Goal: Information Seeking & Learning: Learn about a topic

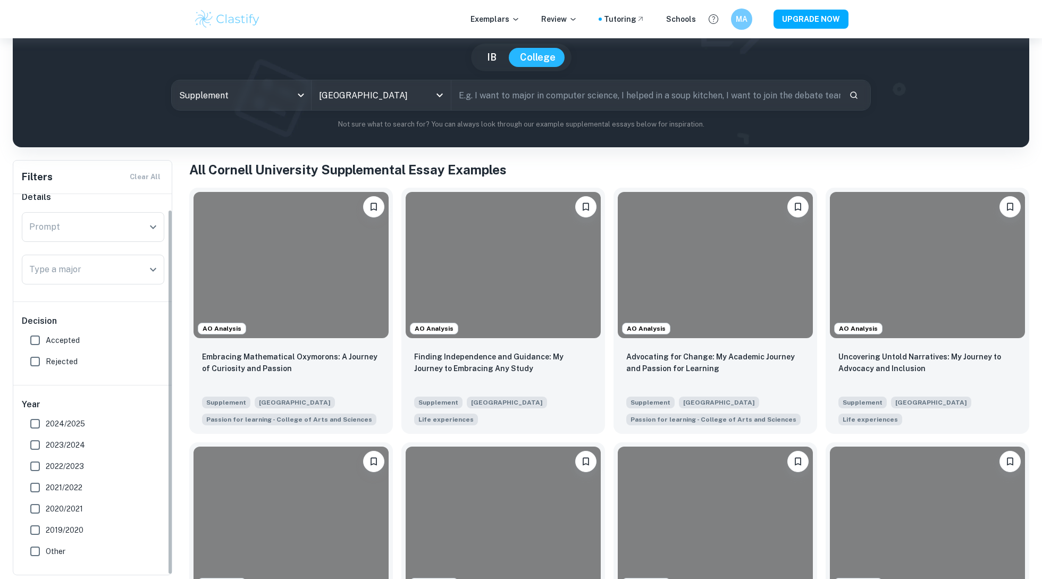
scroll to position [16, 0]
click at [67, 339] on span "Accepted" at bounding box center [63, 341] width 34 height 12
click at [46, 339] on input "Accepted" at bounding box center [34, 340] width 21 height 21
checkbox input "true"
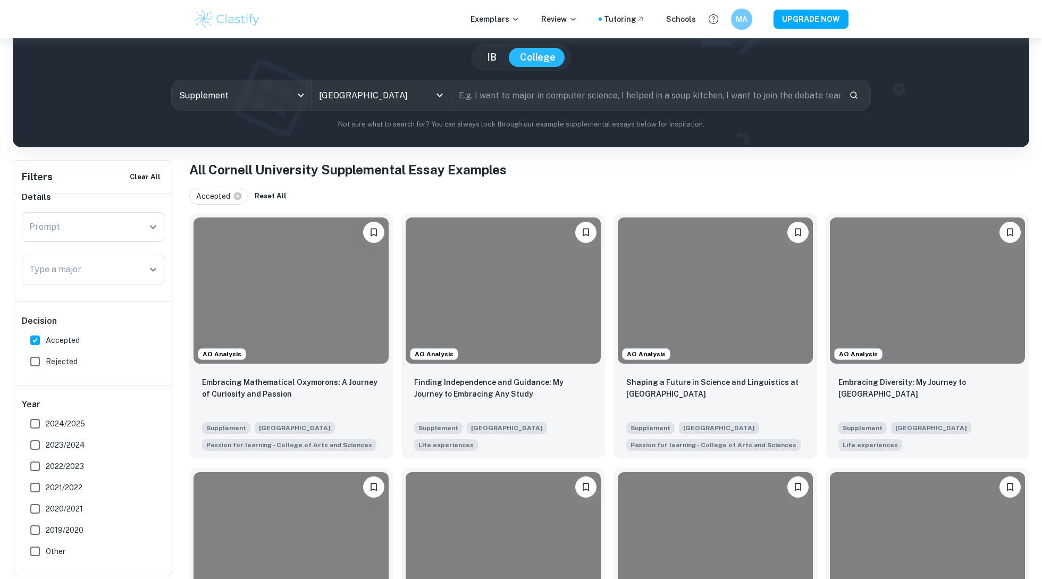
click at [66, 440] on span "2023/2024" at bounding box center [65, 445] width 39 height 12
click at [46, 440] on input "2023/2024" at bounding box center [34, 444] width 21 height 21
checkbox input "true"
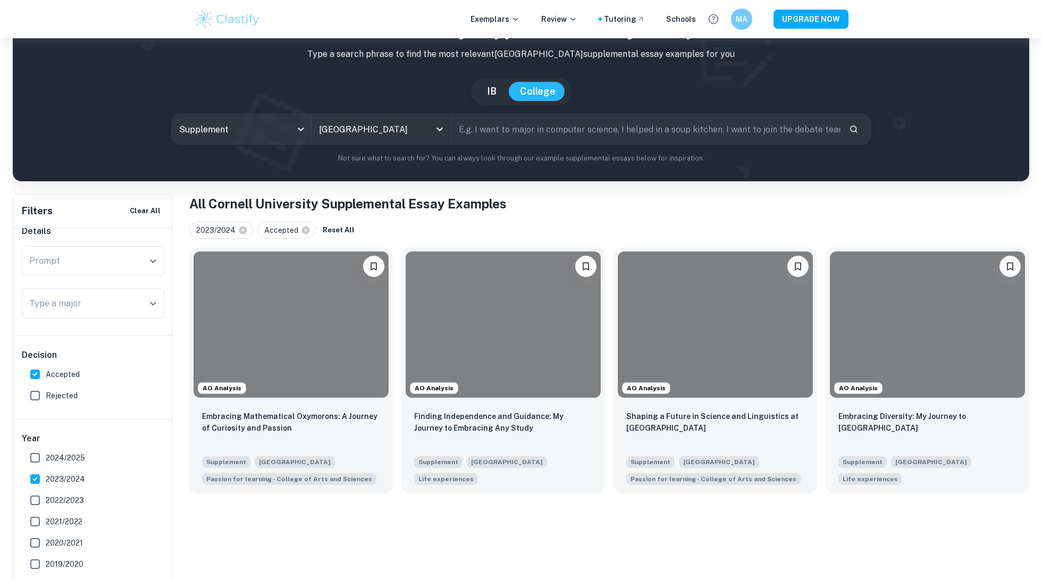
click at [66, 424] on div "Details Prompt Prompt Type a major Type a major Decision Accepted Rejected Year…" at bounding box center [93, 410] width 160 height 397
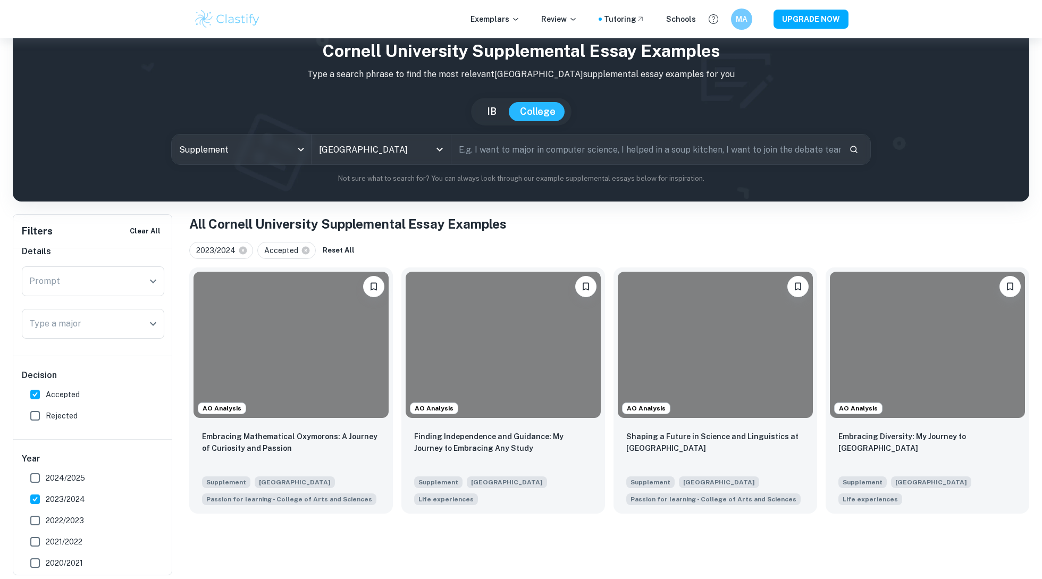
click at [54, 471] on label "2024/2025" at bounding box center [89, 477] width 131 height 21
click at [46, 471] on input "2024/2025" at bounding box center [34, 477] width 21 height 21
checkbox input "true"
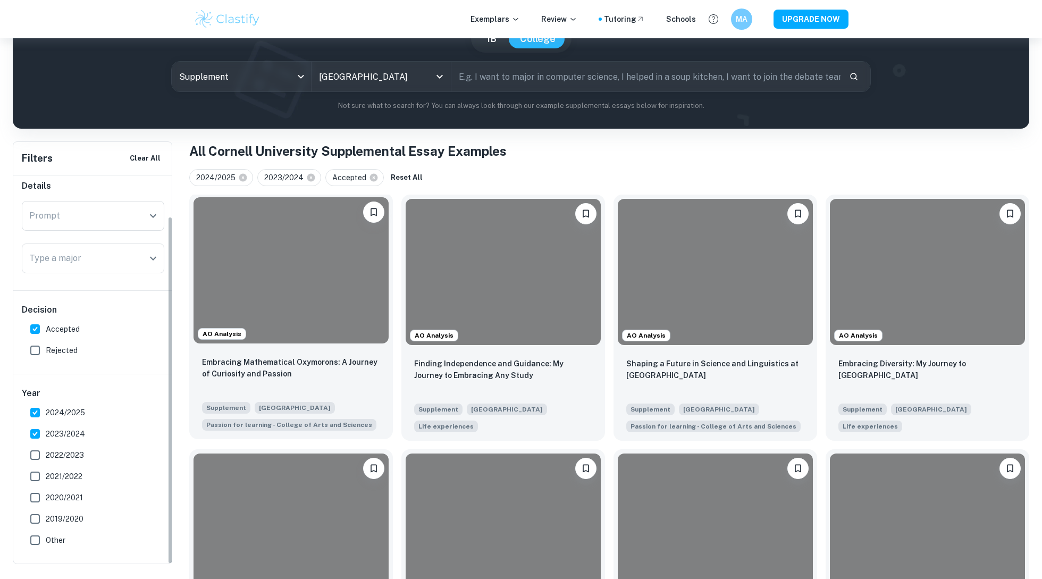
scroll to position [0, 0]
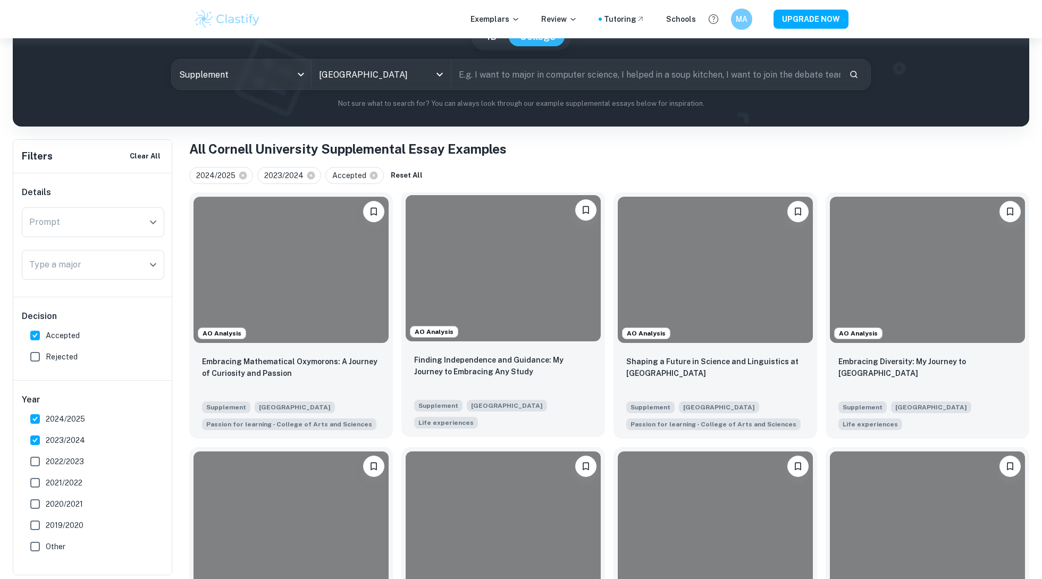
click at [541, 378] on div "Finding Independence and Guidance: My Journey to Embracing Any Study" at bounding box center [503, 372] width 178 height 36
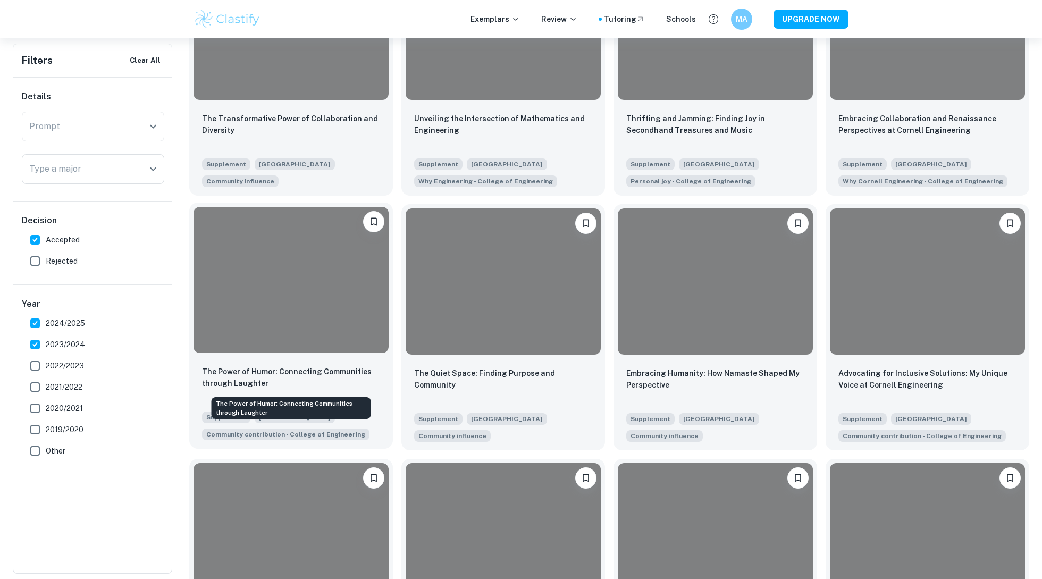
scroll to position [620, 0]
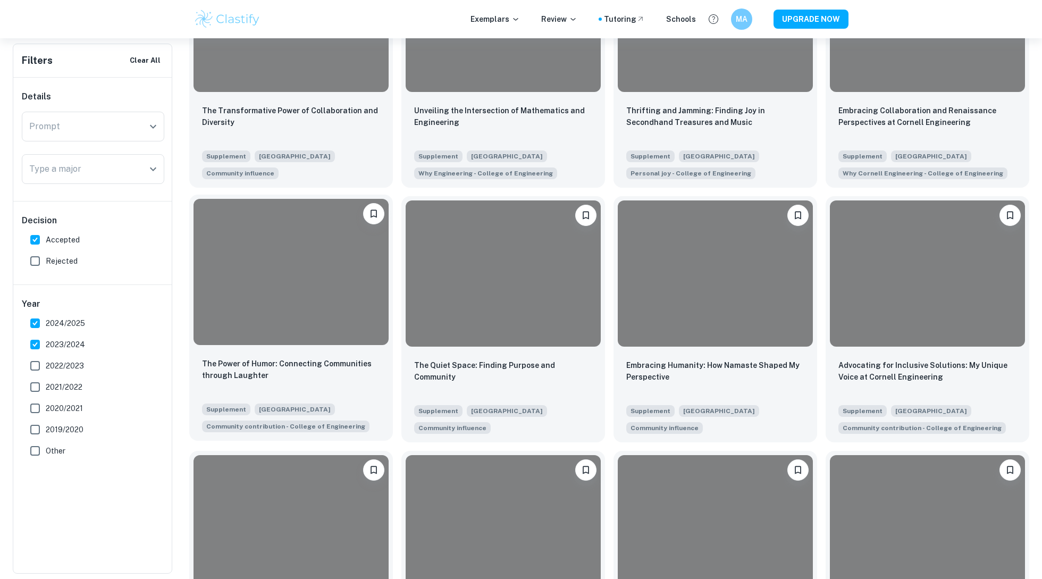
click at [313, 330] on div at bounding box center [291, 272] width 195 height 146
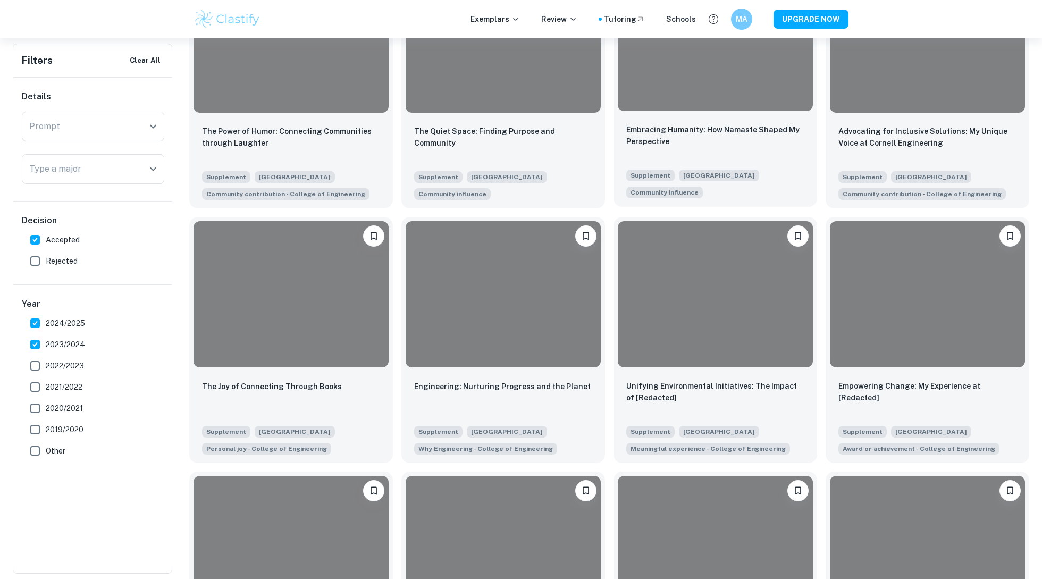
scroll to position [855, 0]
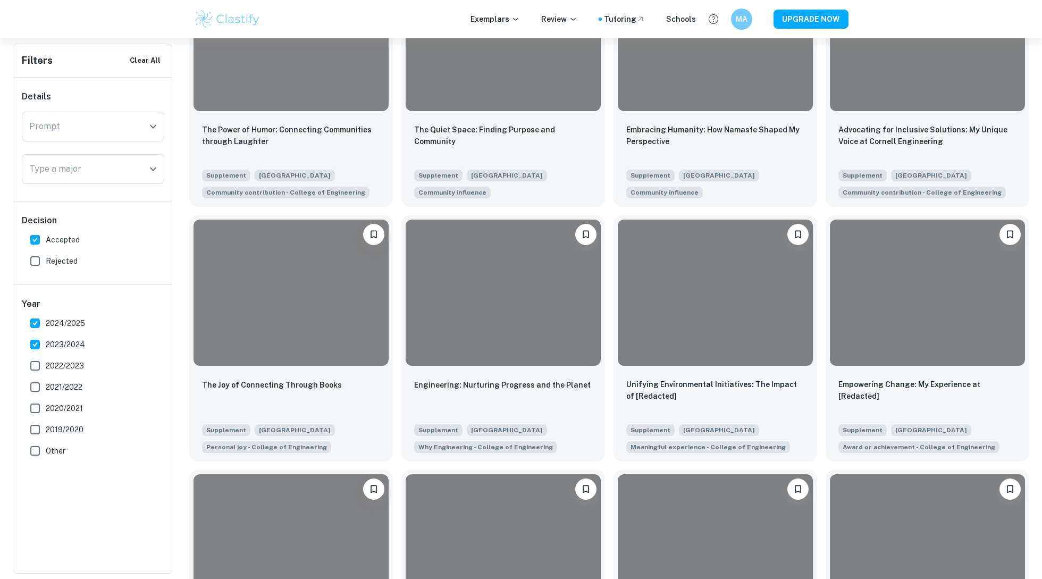
click at [48, 164] on div "Type a major Type a major" at bounding box center [93, 169] width 143 height 30
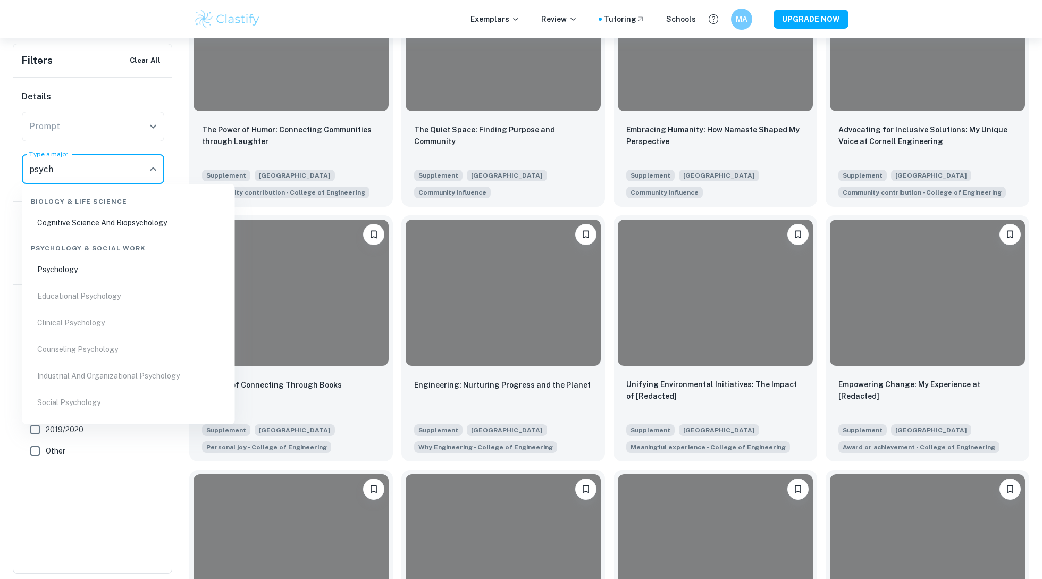
click at [49, 267] on li "Psychology" at bounding box center [129, 269] width 204 height 24
type input "psych"
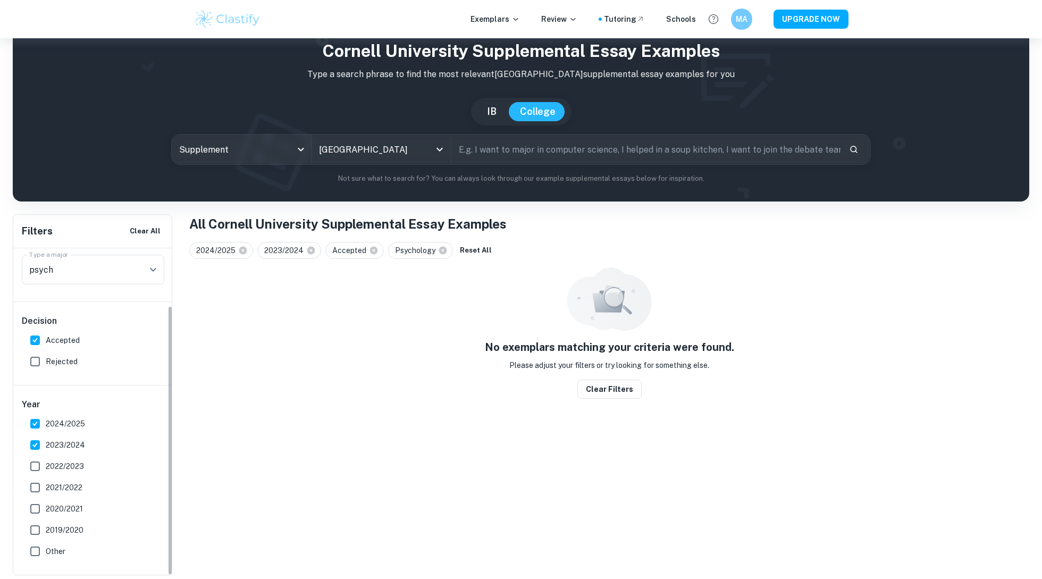
scroll to position [70, 0]
click at [57, 464] on span "2022/2023" at bounding box center [65, 467] width 38 height 12
click at [46, 464] on input "2022/2023" at bounding box center [34, 466] width 21 height 21
checkbox input "true"
click at [65, 483] on span "2021/2022" at bounding box center [64, 488] width 37 height 12
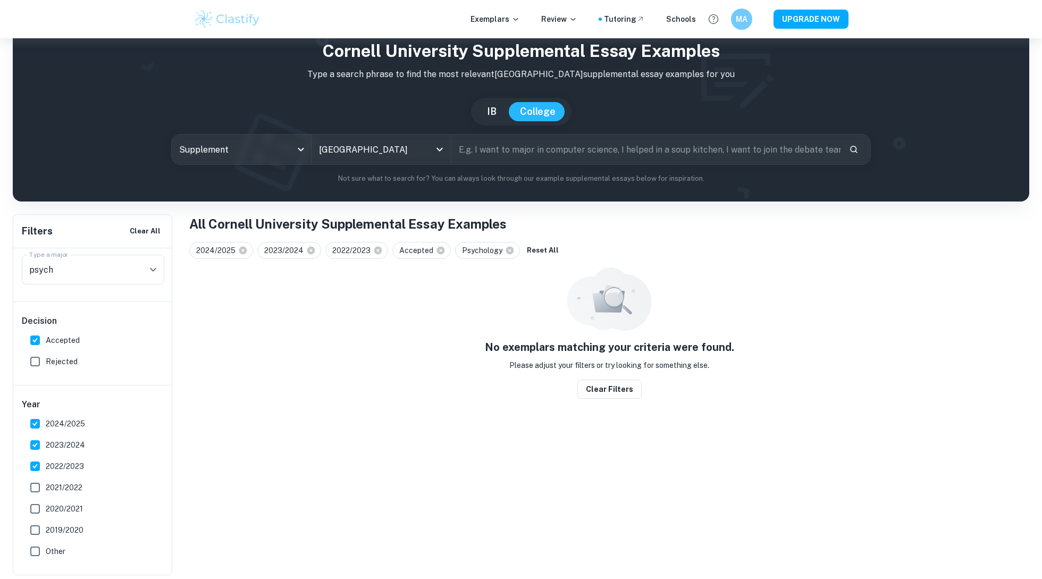
click at [46, 483] on input "2021/2022" at bounding box center [34, 487] width 21 height 21
click at [65, 498] on label "2021/2022" at bounding box center [89, 487] width 131 height 21
click at [46, 498] on input "2021/2022" at bounding box center [34, 487] width 21 height 21
checkbox input "false"
click at [65, 507] on span "2020/2021" at bounding box center [64, 509] width 37 height 12
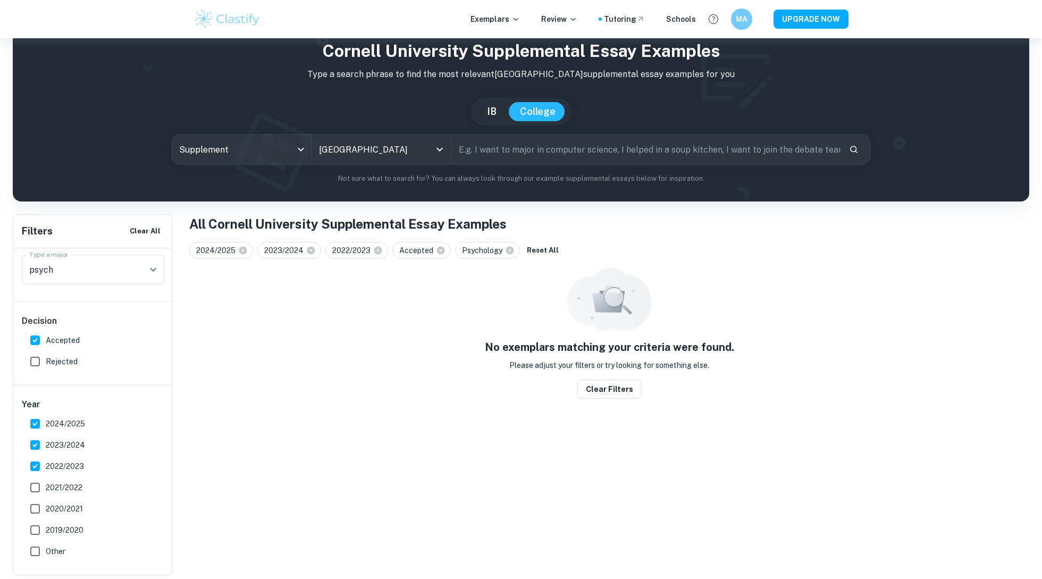
click at [46, 507] on input "2020/2021" at bounding box center [34, 508] width 21 height 21
checkbox input "true"
click at [64, 492] on span "2021/2022" at bounding box center [64, 488] width 37 height 12
click at [46, 492] on input "2021/2022" at bounding box center [34, 487] width 21 height 21
checkbox input "true"
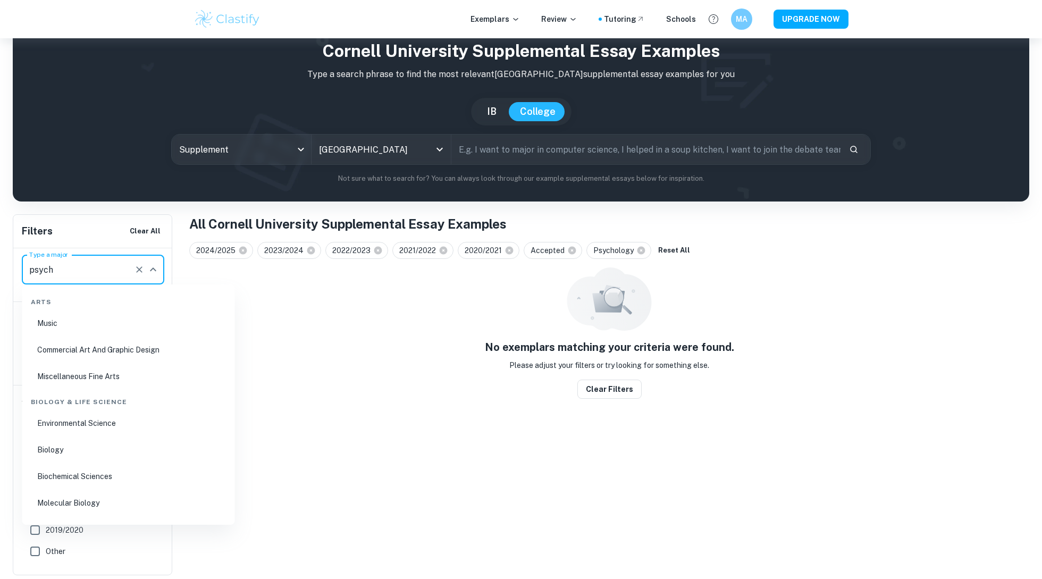
click at [80, 264] on input "psych" at bounding box center [78, 270] width 103 height 20
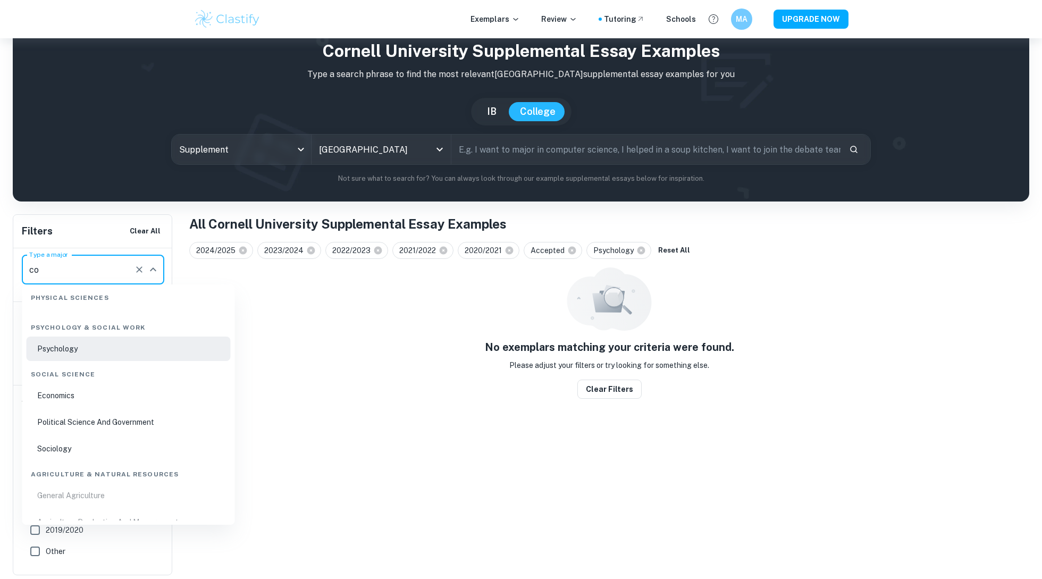
scroll to position [0, 0]
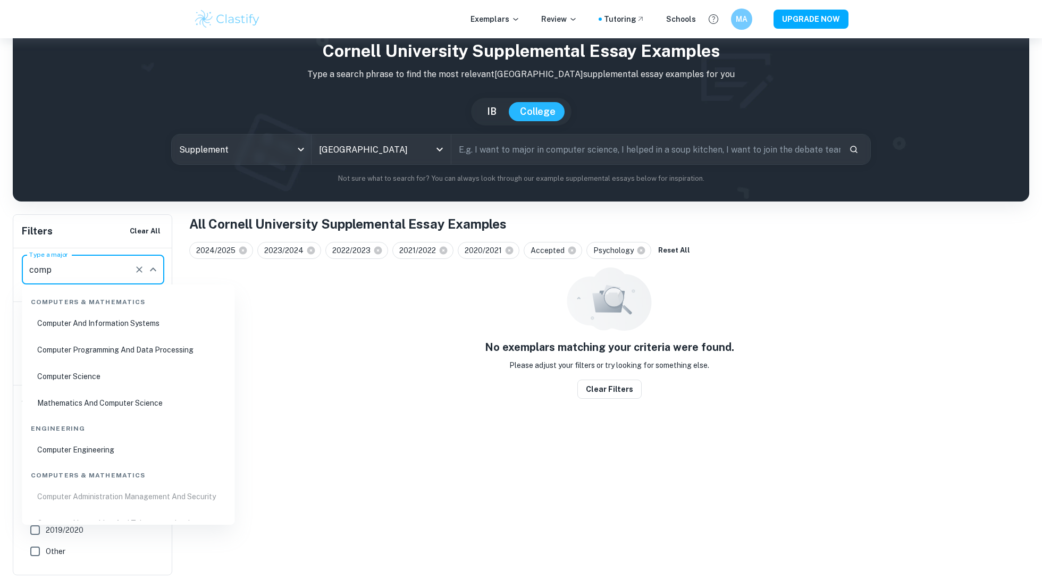
click at [98, 377] on li "Computer Science" at bounding box center [129, 376] width 204 height 24
type input "comp"
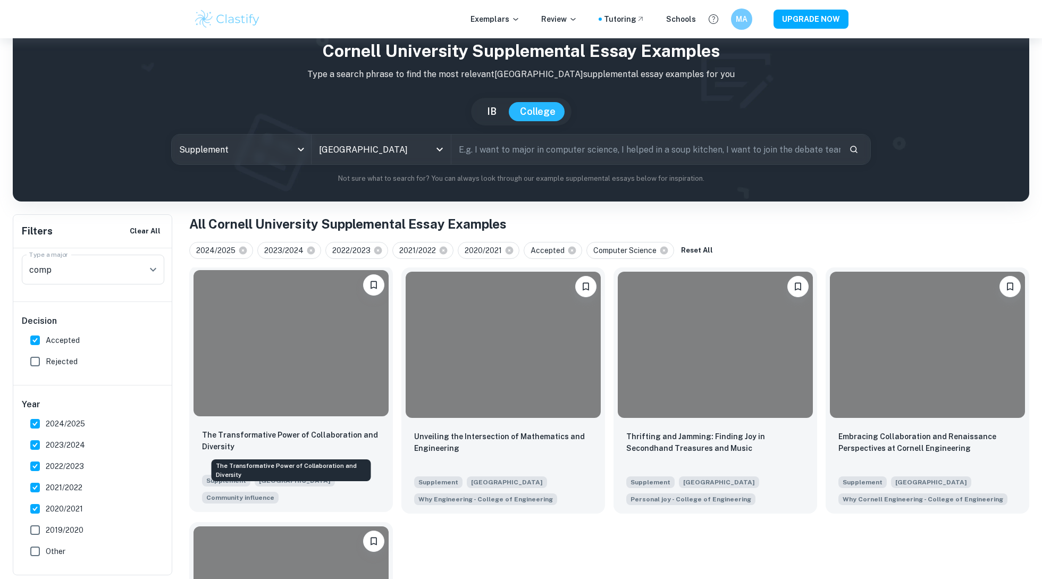
click at [328, 447] on p "The Transformative Power of Collaboration and Diversity" at bounding box center [291, 440] width 178 height 23
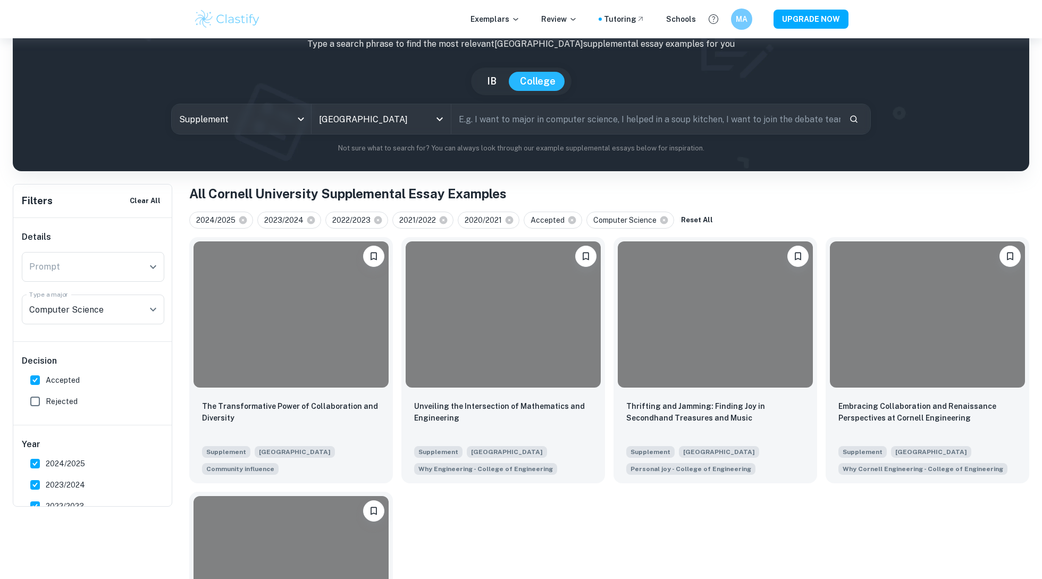
scroll to position [90, 0]
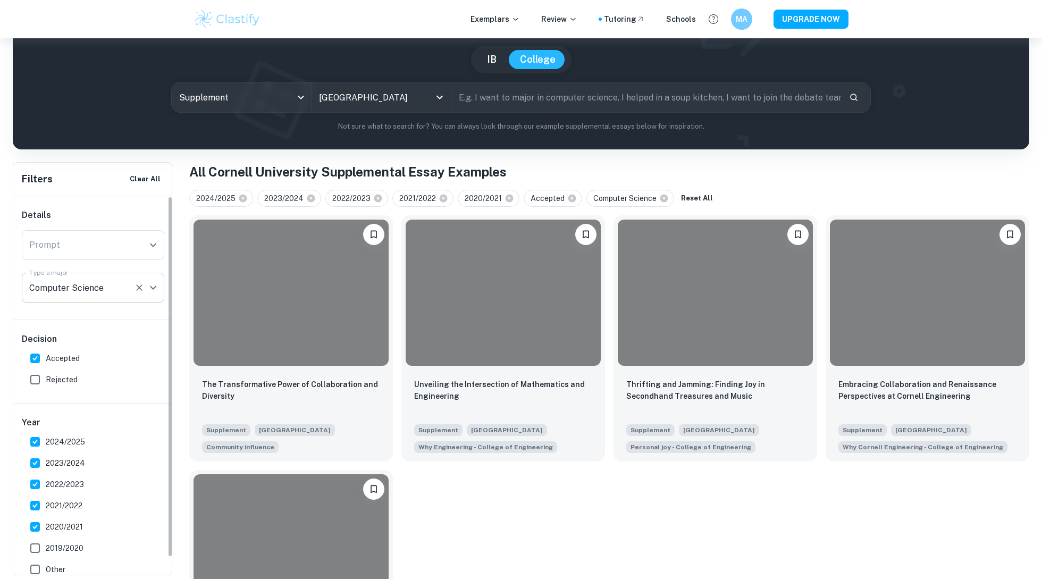
click at [81, 278] on input "Computer Science" at bounding box center [78, 288] width 103 height 20
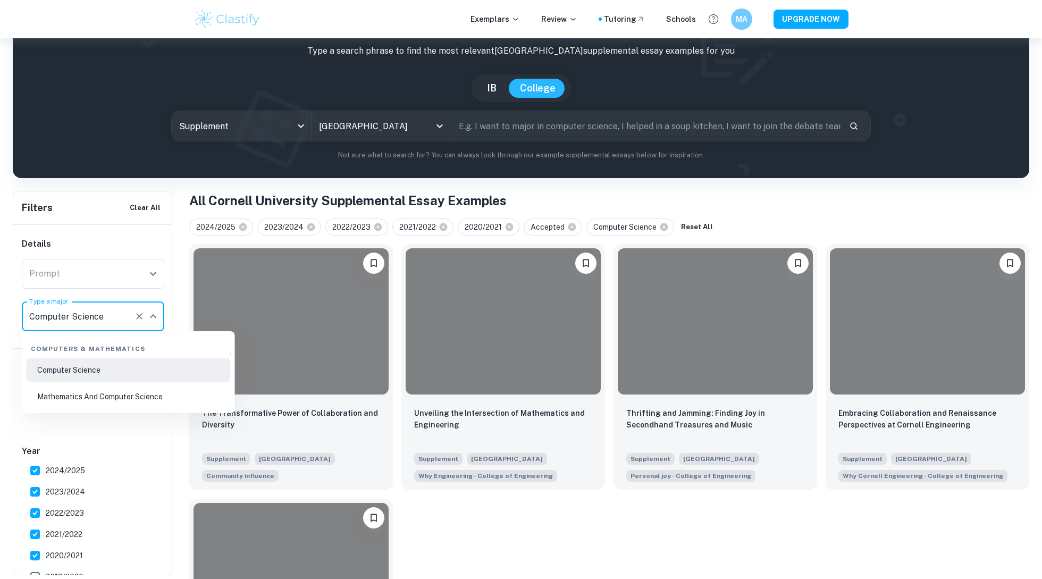
scroll to position [61, 0]
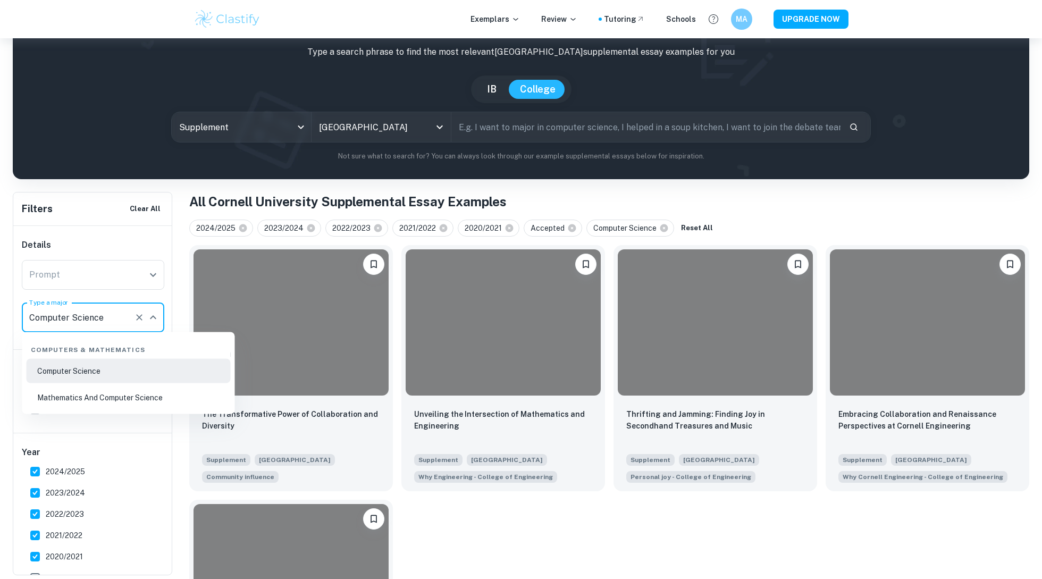
click at [103, 395] on li "Mathematics And Computer Science" at bounding box center [129, 398] width 204 height 24
type input "Mathematics And Computer Science"
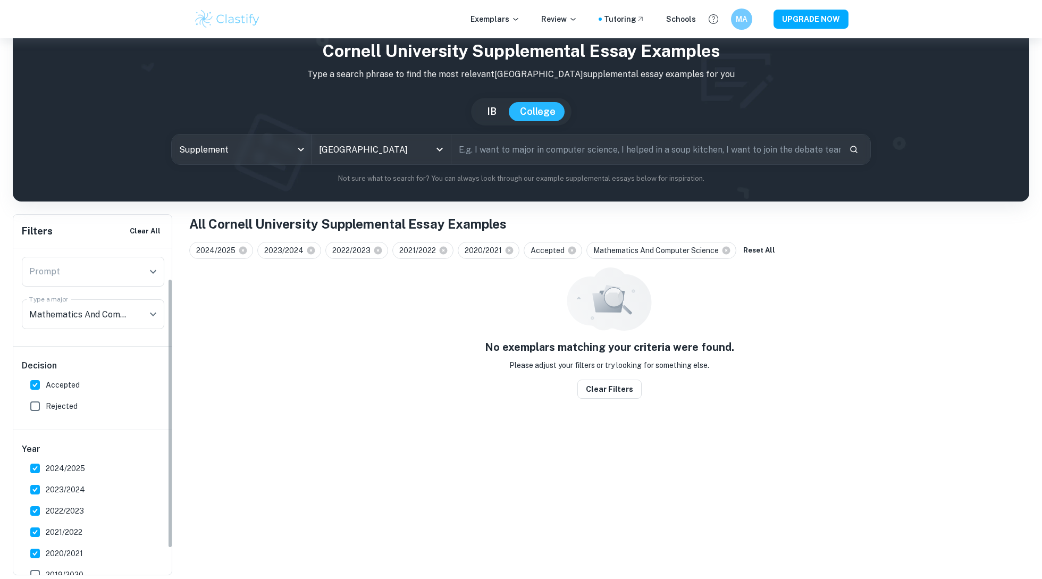
scroll to position [37, 0]
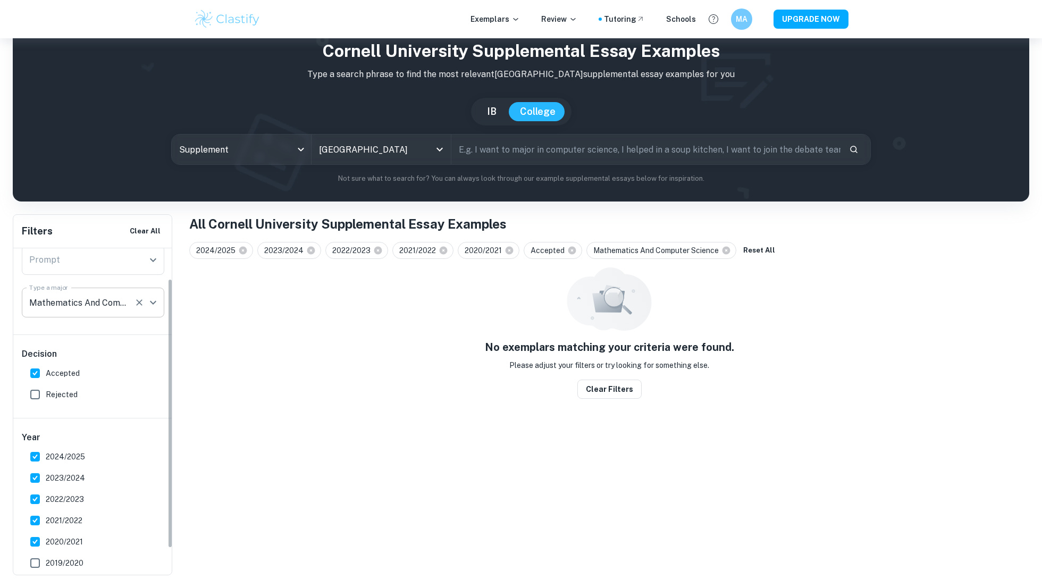
click at [118, 306] on input "Mathematics And Computer Science" at bounding box center [78, 302] width 103 height 20
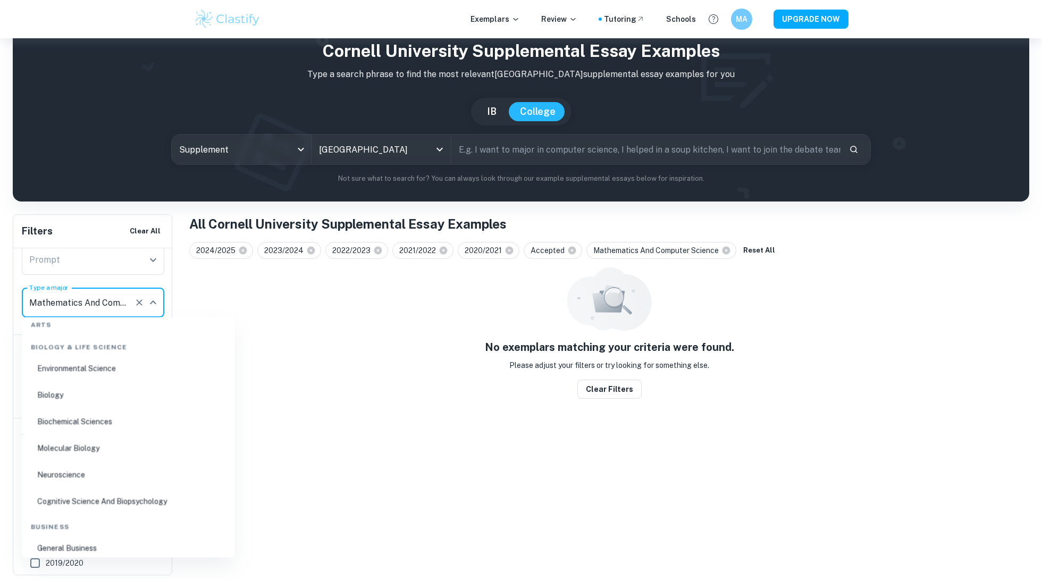
scroll to position [89, 0]
click at [731, 250] on icon at bounding box center [727, 251] width 8 height 8
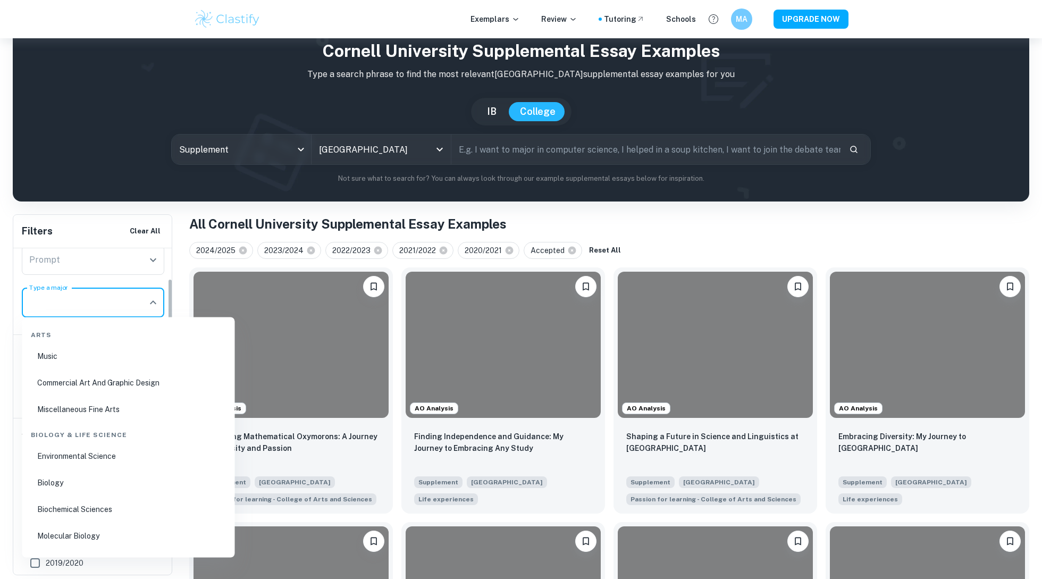
click at [116, 312] on input "Type a major" at bounding box center [85, 302] width 117 height 20
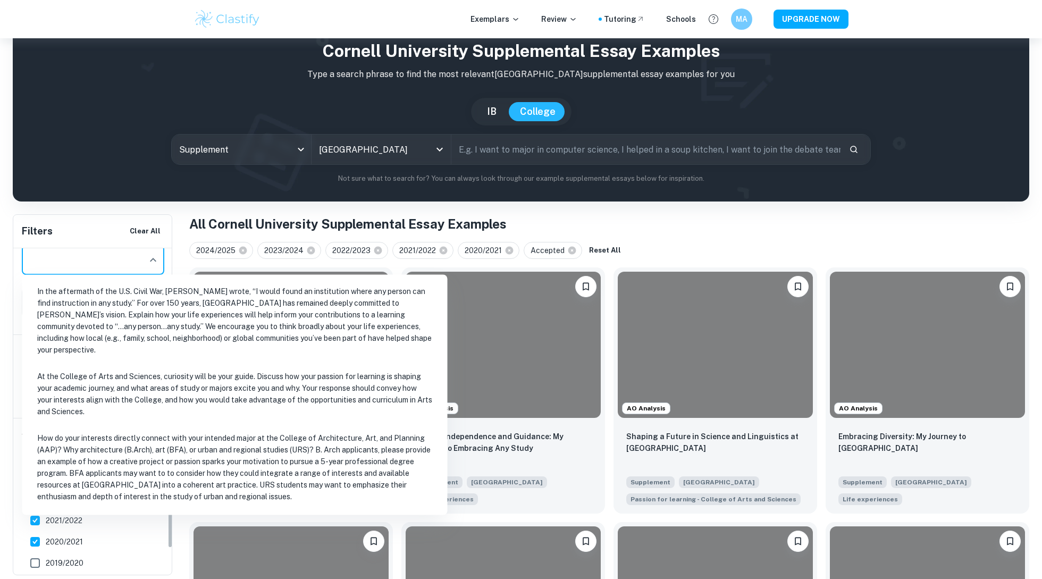
click at [77, 261] on input "Prompt" at bounding box center [85, 260] width 117 height 20
click at [211, 384] on li "At the College of Arts and Sciences, curiosity will be your guide. Discuss how …" at bounding box center [235, 394] width 417 height 60
type input "At the College of Arts and Sciences, curiosity will be your guide. Discuss how …"
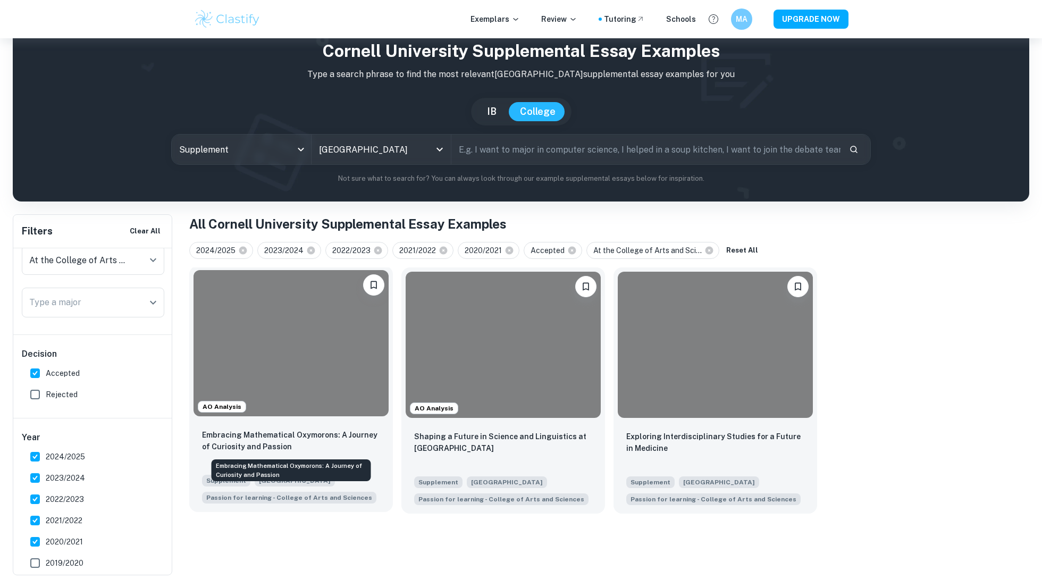
click at [278, 446] on p "Embracing Mathematical Oxymorons: A Journey of Curiosity and Passion" at bounding box center [291, 440] width 178 height 23
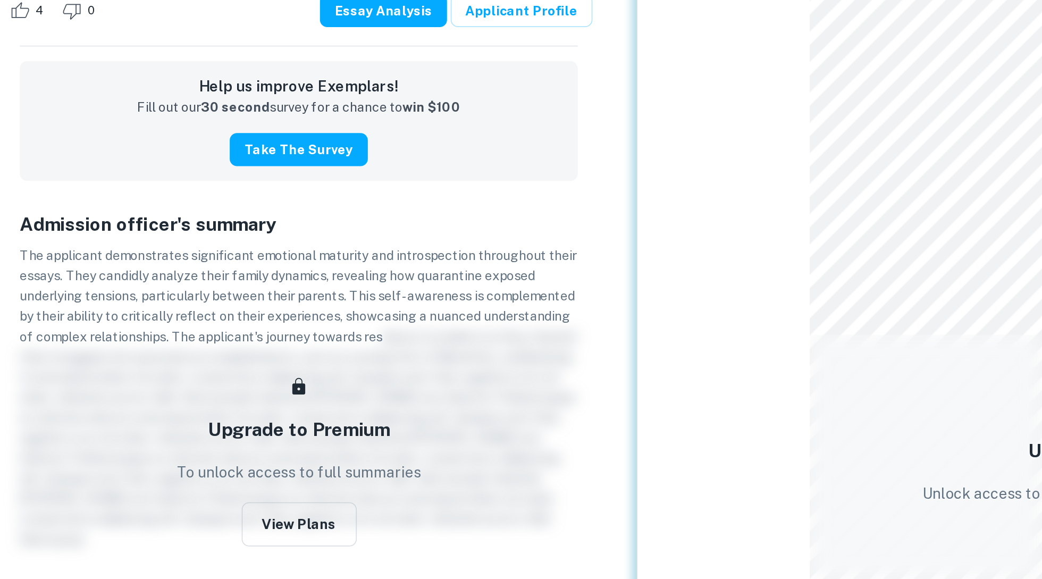
scroll to position [453, 0]
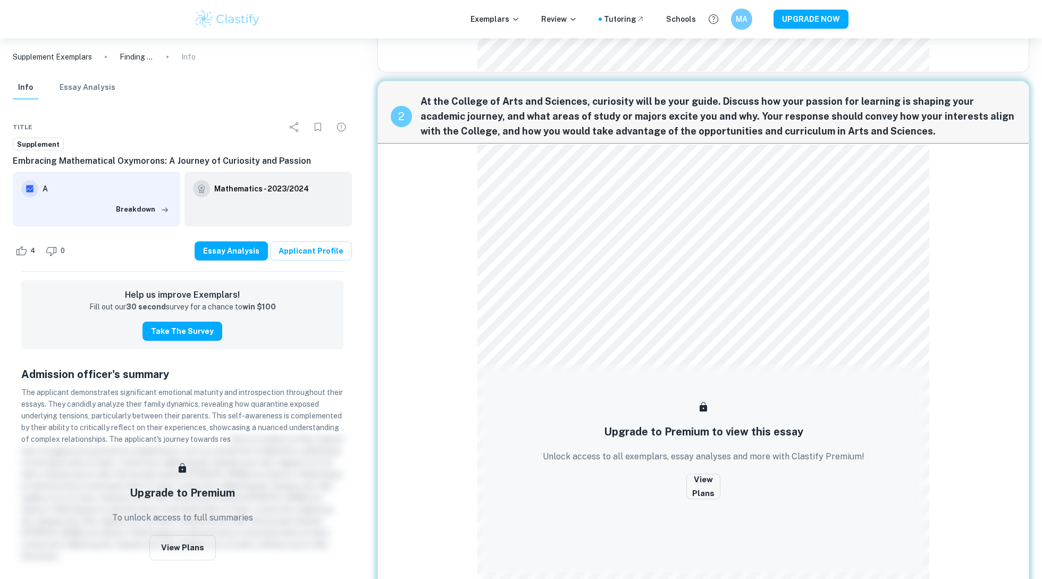
scroll to position [38, 0]
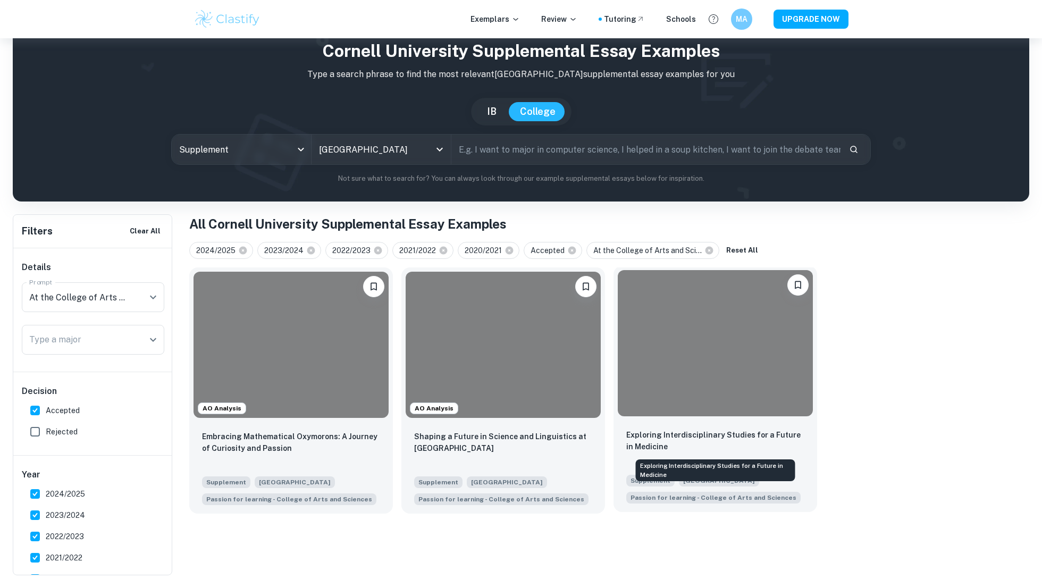
click at [737, 449] on p "Exploring Interdisciplinary Studies for a Future in Medicine" at bounding box center [715, 440] width 178 height 23
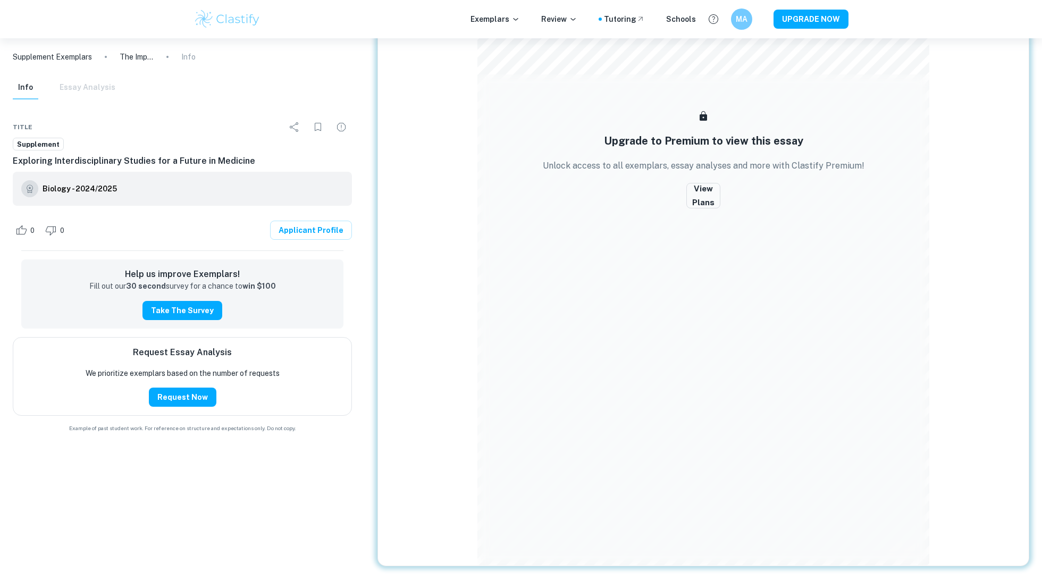
scroll to position [704, 0]
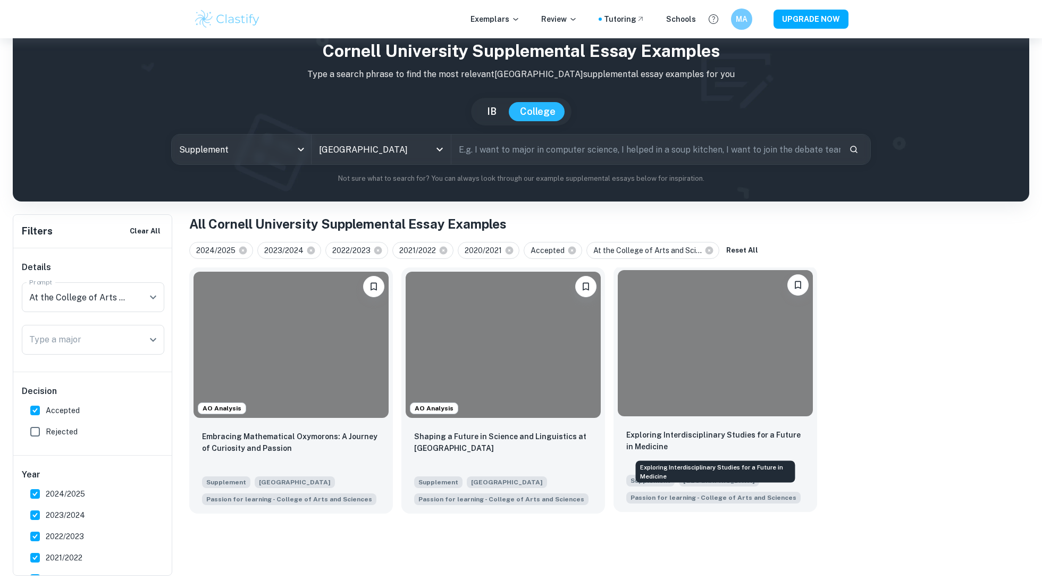
scroll to position [39, 0]
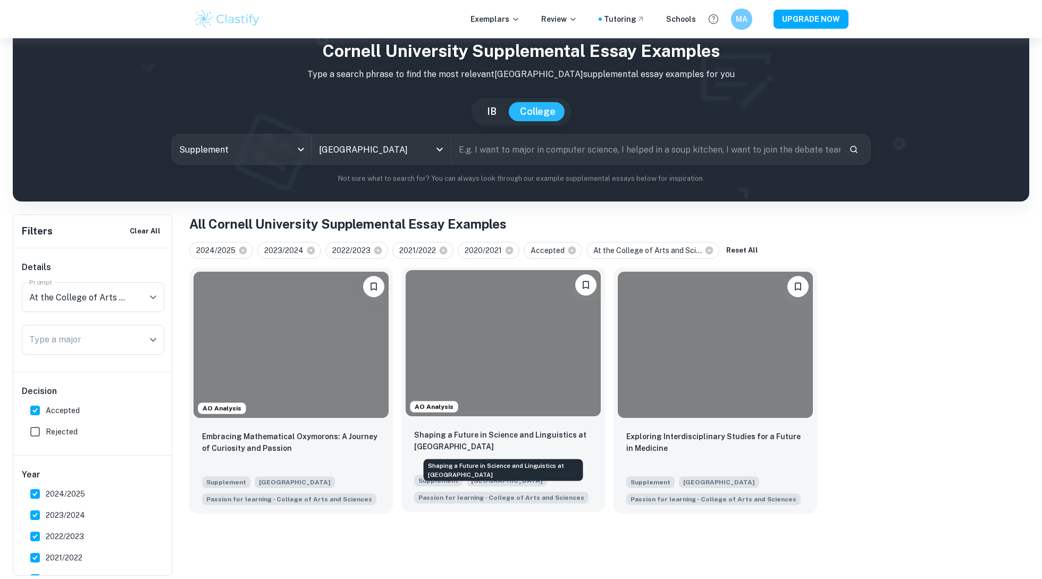
click at [468, 446] on p "Shaping a Future in Science and Linguistics at [GEOGRAPHIC_DATA]" at bounding box center [503, 440] width 178 height 23
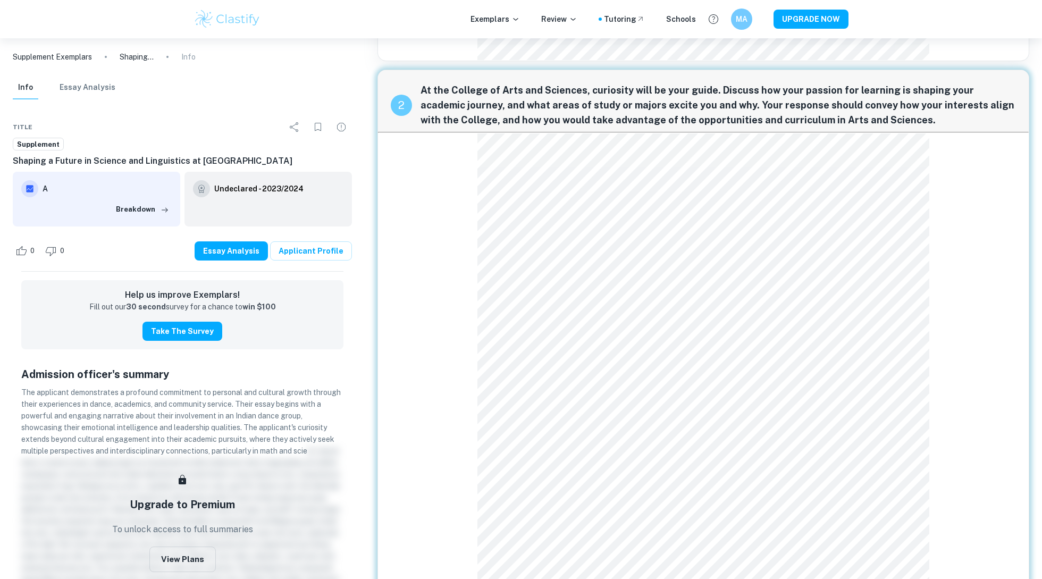
scroll to position [550, 0]
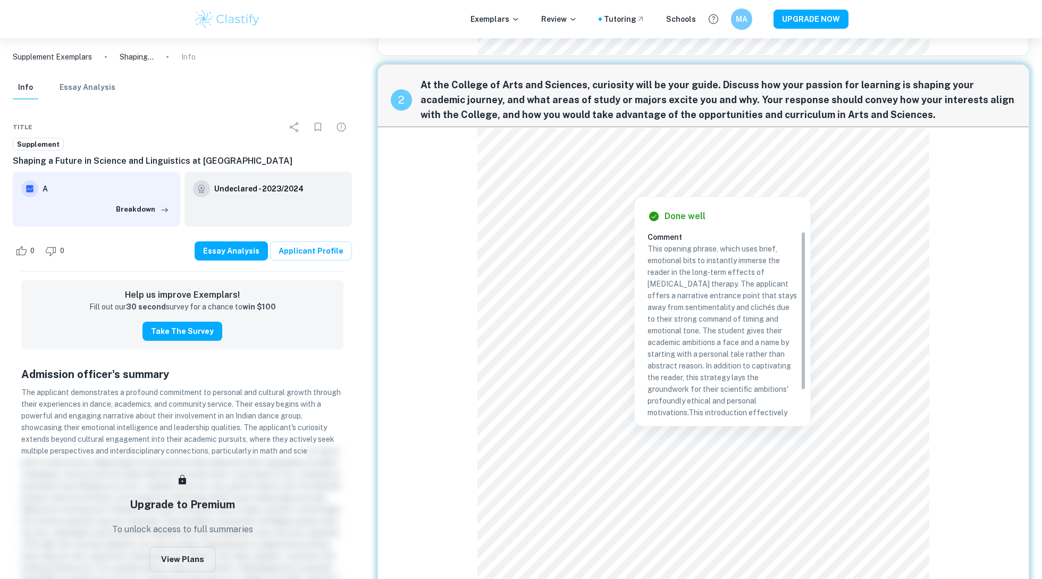
click at [698, 227] on div "Done well Comment This opening phrase, which uses brief, emotional bits to inst…" at bounding box center [722, 311] width 175 height 229
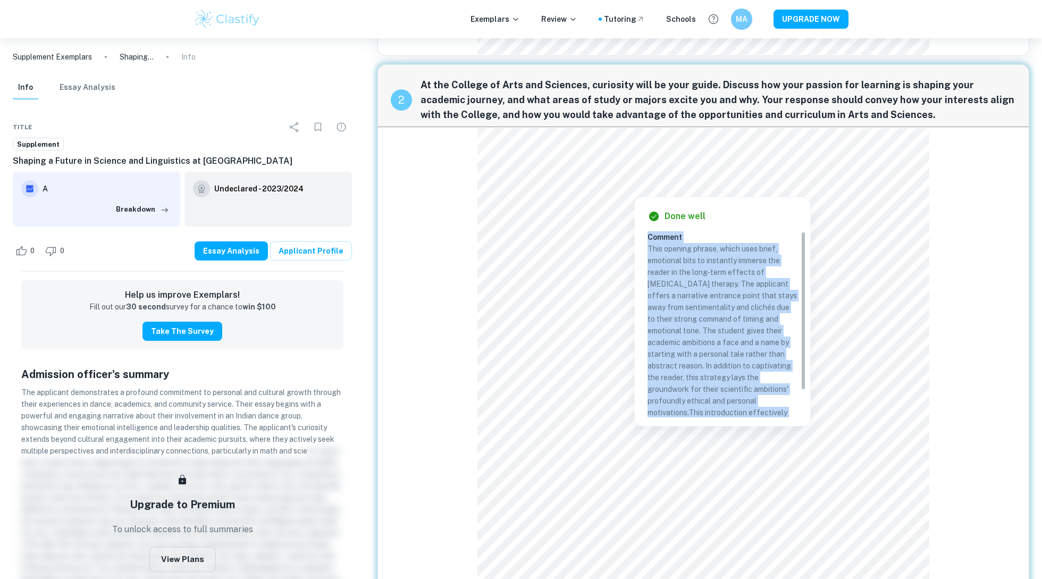
drag, startPoint x: 698, startPoint y: 227, endPoint x: 671, endPoint y: 231, distance: 27.4
click at [673, 231] on div "Done well Comment This opening phrase, which uses brief, emotional bits to inst…" at bounding box center [722, 311] width 175 height 229
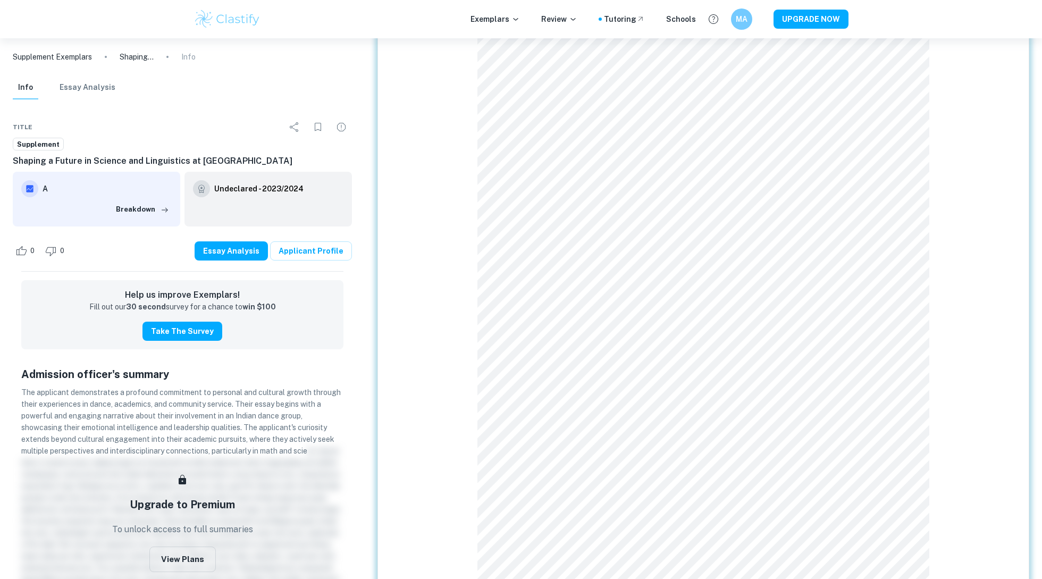
scroll to position [701, 0]
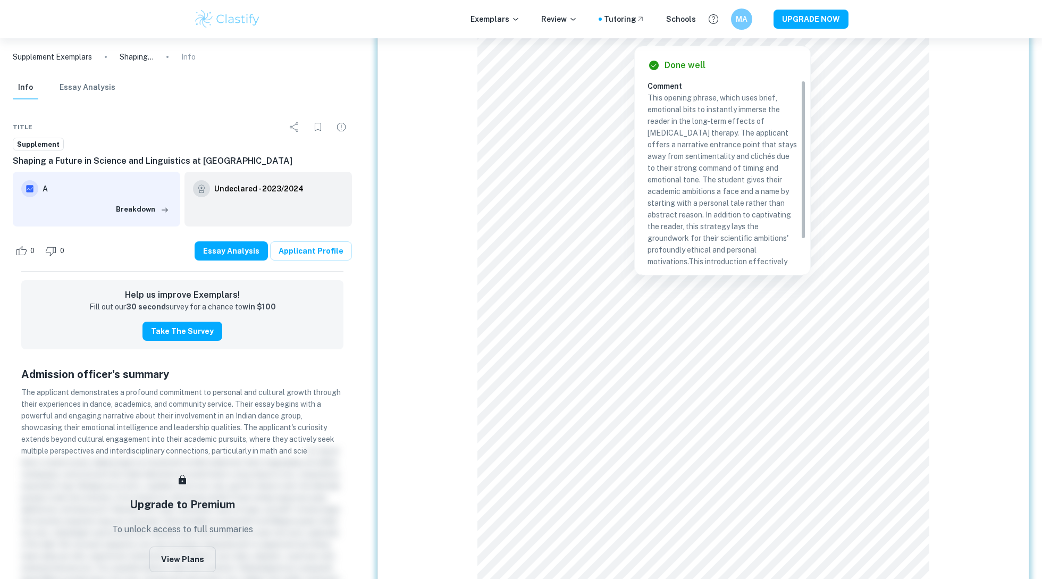
click at [767, 1] on div "Exemplars Review Tutoring Schools MA UPGRADE NOW" at bounding box center [521, 19] width 1042 height 38
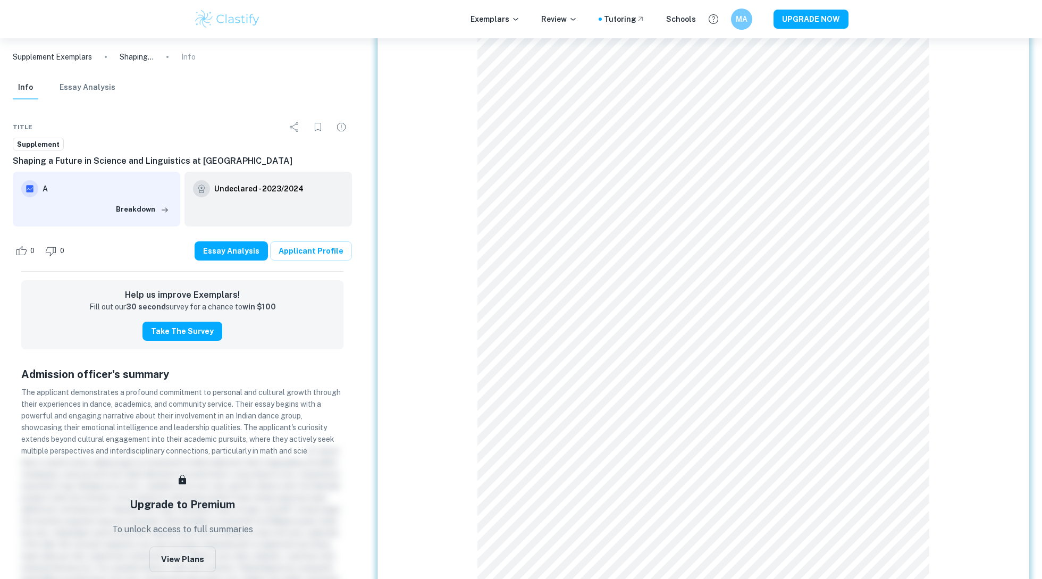
scroll to position [603, 0]
